Goal: Information Seeking & Learning: Find specific fact

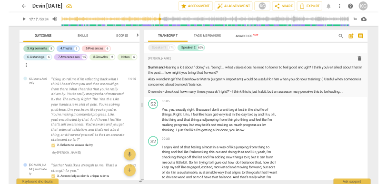
scroll to position [2, 0]
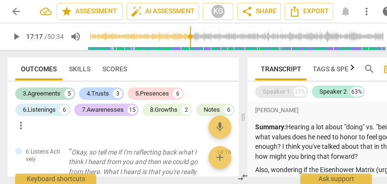
click at [272, 90] on div "Speaker 1" at bounding box center [276, 92] width 27 height 10
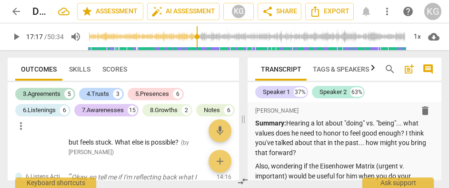
scroll to position [0, 0]
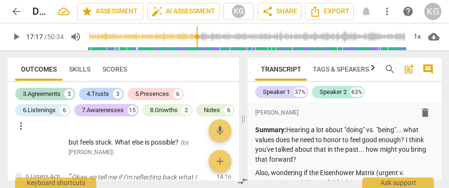
type input "1037"
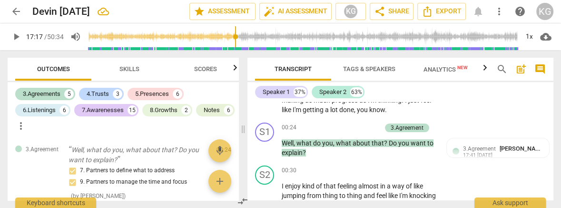
scroll to position [216, 0]
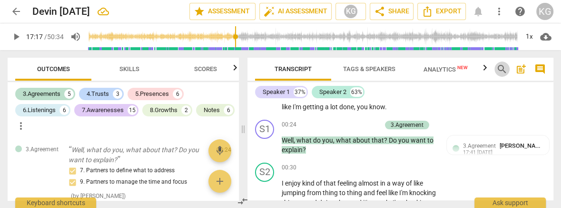
click at [501, 67] on span "search" at bounding box center [501, 68] width 11 height 11
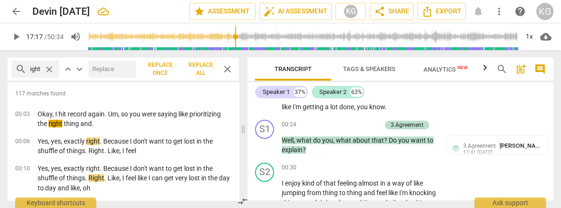
scroll to position [0, 5]
type input "right?"
click at [115, 139] on p "Yes, yes, exactly right . Because I don't want to get lost in the shuffle of th…" at bounding box center [135, 146] width 194 height 20
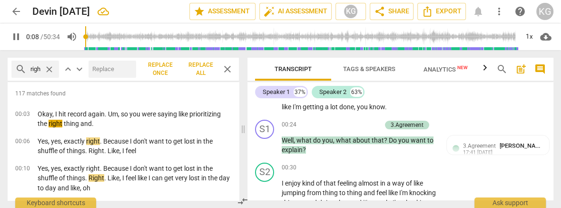
click at [33, 72] on input "right?" at bounding box center [35, 68] width 10 height 15
drag, startPoint x: 35, startPoint y: 70, endPoint x: 72, endPoint y: 70, distance: 37.6
click at [72, 70] on div "search right? close keyboard_arrow_up keyboard_arrow_down Replace once Replace …" at bounding box center [123, 69] width 231 height 23
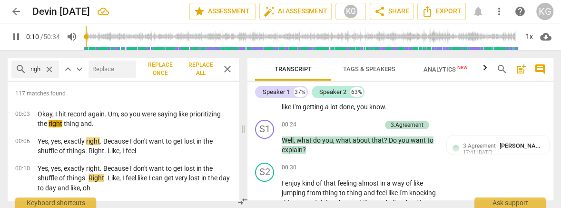
click at [17, 69] on span "search" at bounding box center [20, 68] width 11 height 11
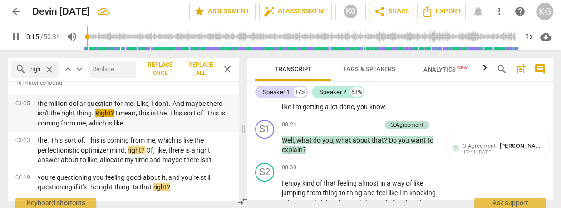
scroll to position [13, 0]
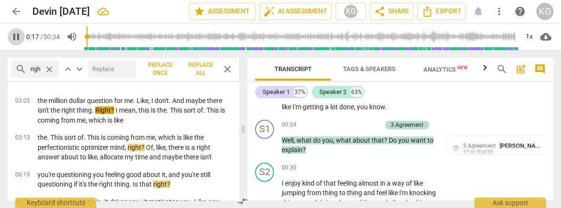
click at [17, 38] on span "pause" at bounding box center [15, 36] width 11 height 11
type input "17"
